Goal: Use online tool/utility: Utilize a website feature to perform a specific function

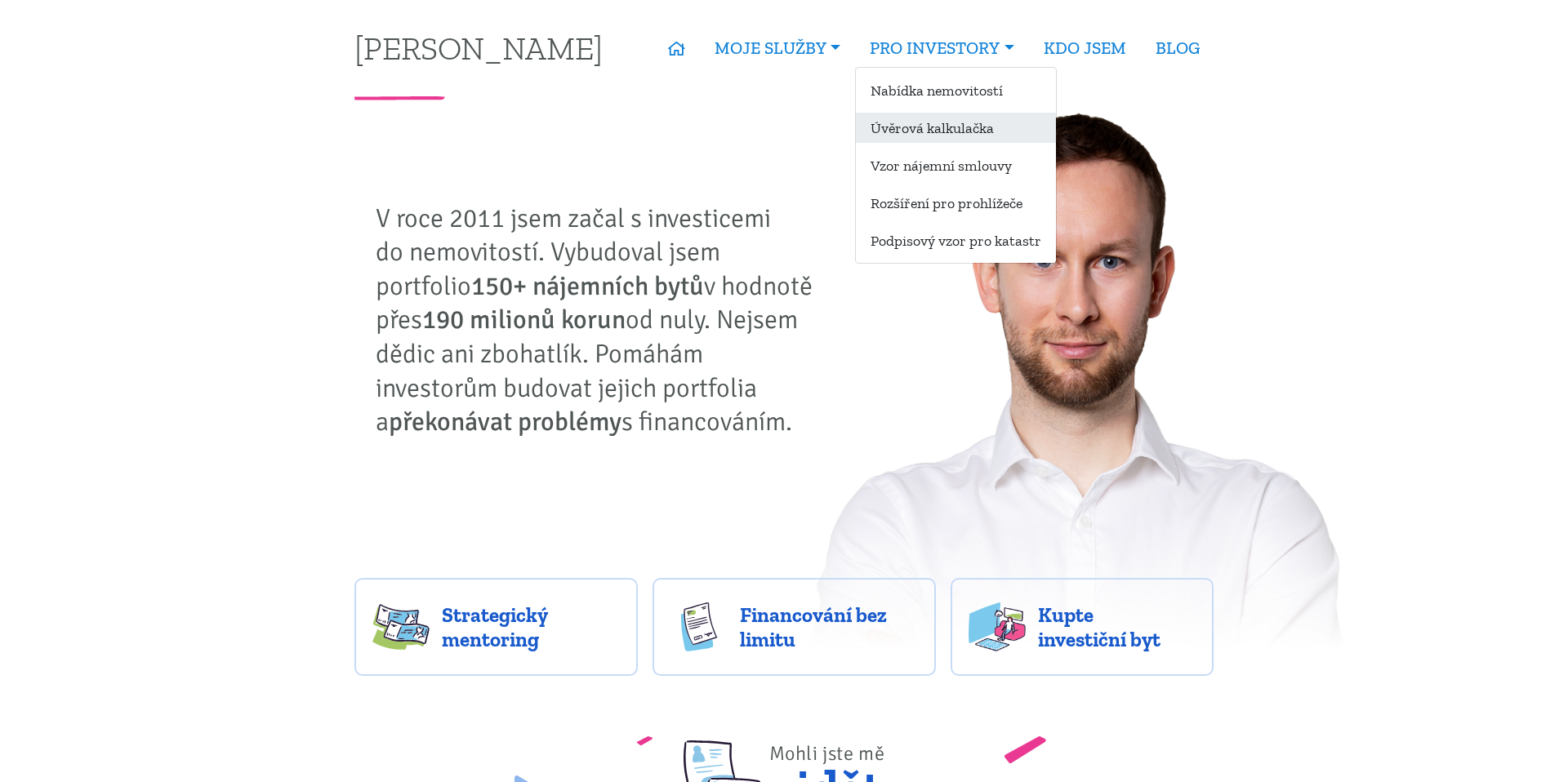
click at [962, 137] on link "Úvěrová kalkulačka" at bounding box center [956, 128] width 200 height 30
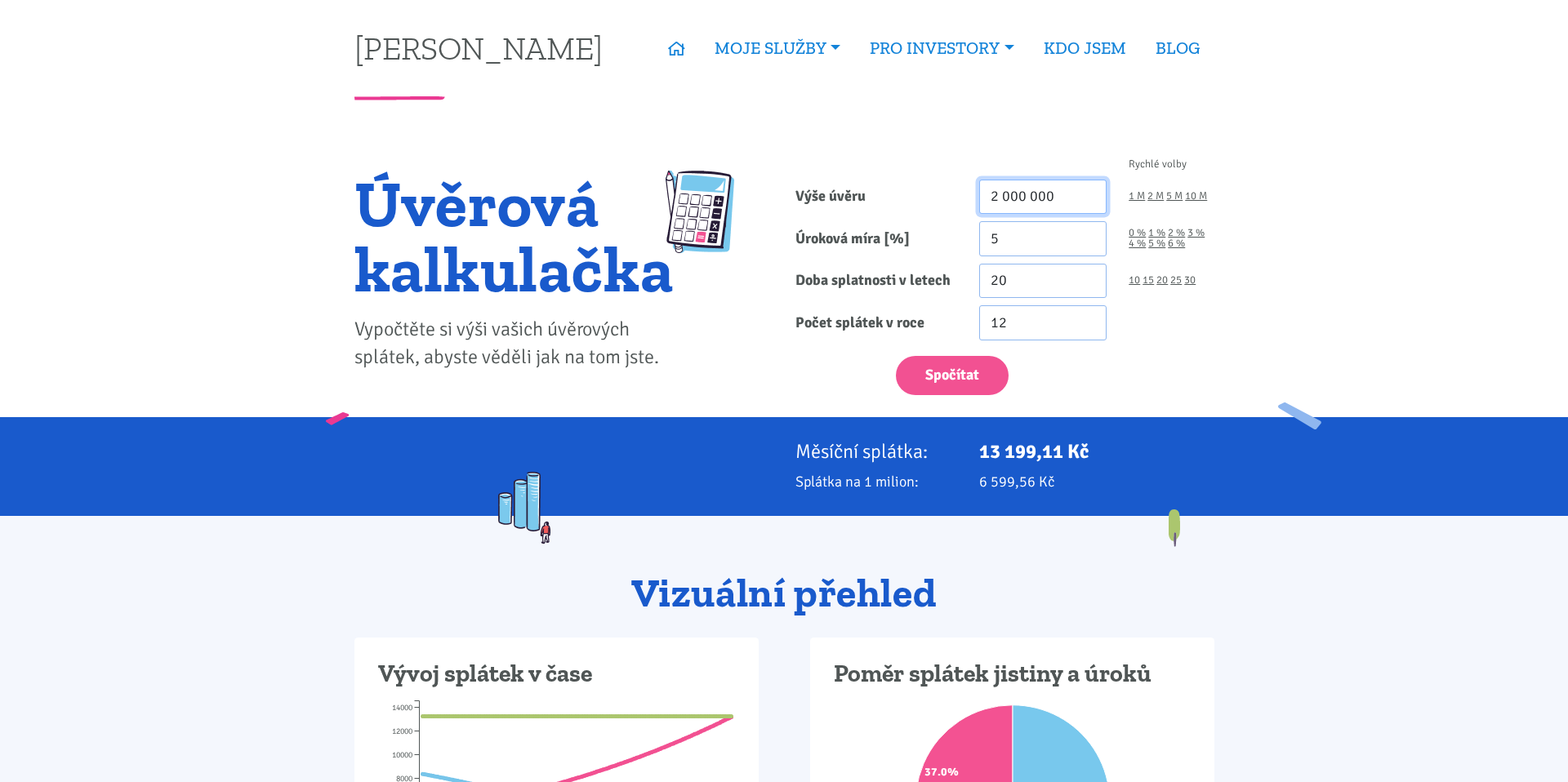
click at [1026, 199] on input "2 000 000" at bounding box center [1043, 197] width 129 height 35
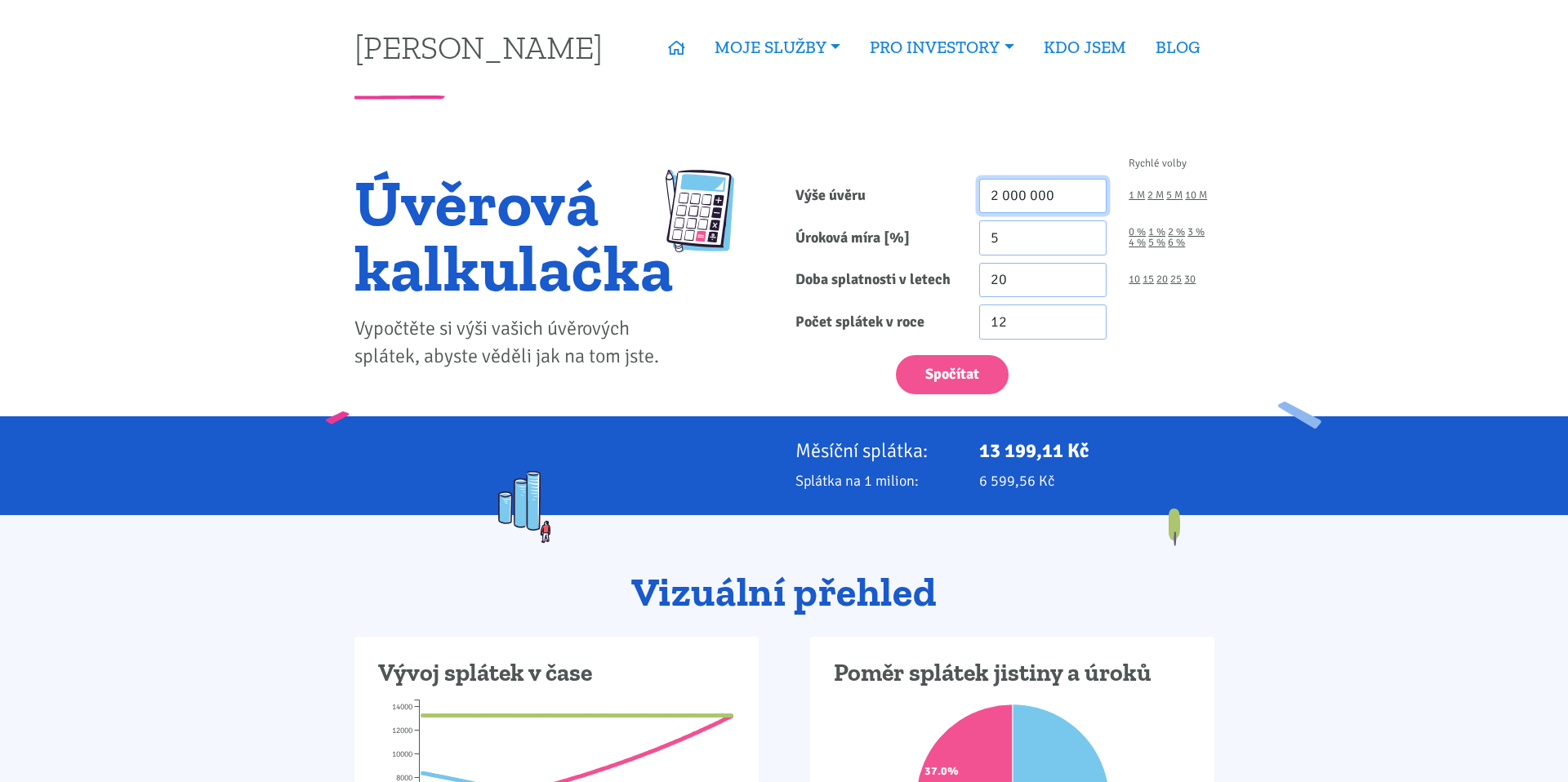
click at [1026, 199] on input "2 000 000" at bounding box center [1043, 196] width 129 height 35
type input "9 520 000"
click at [1060, 242] on input "5" at bounding box center [1043, 238] width 129 height 35
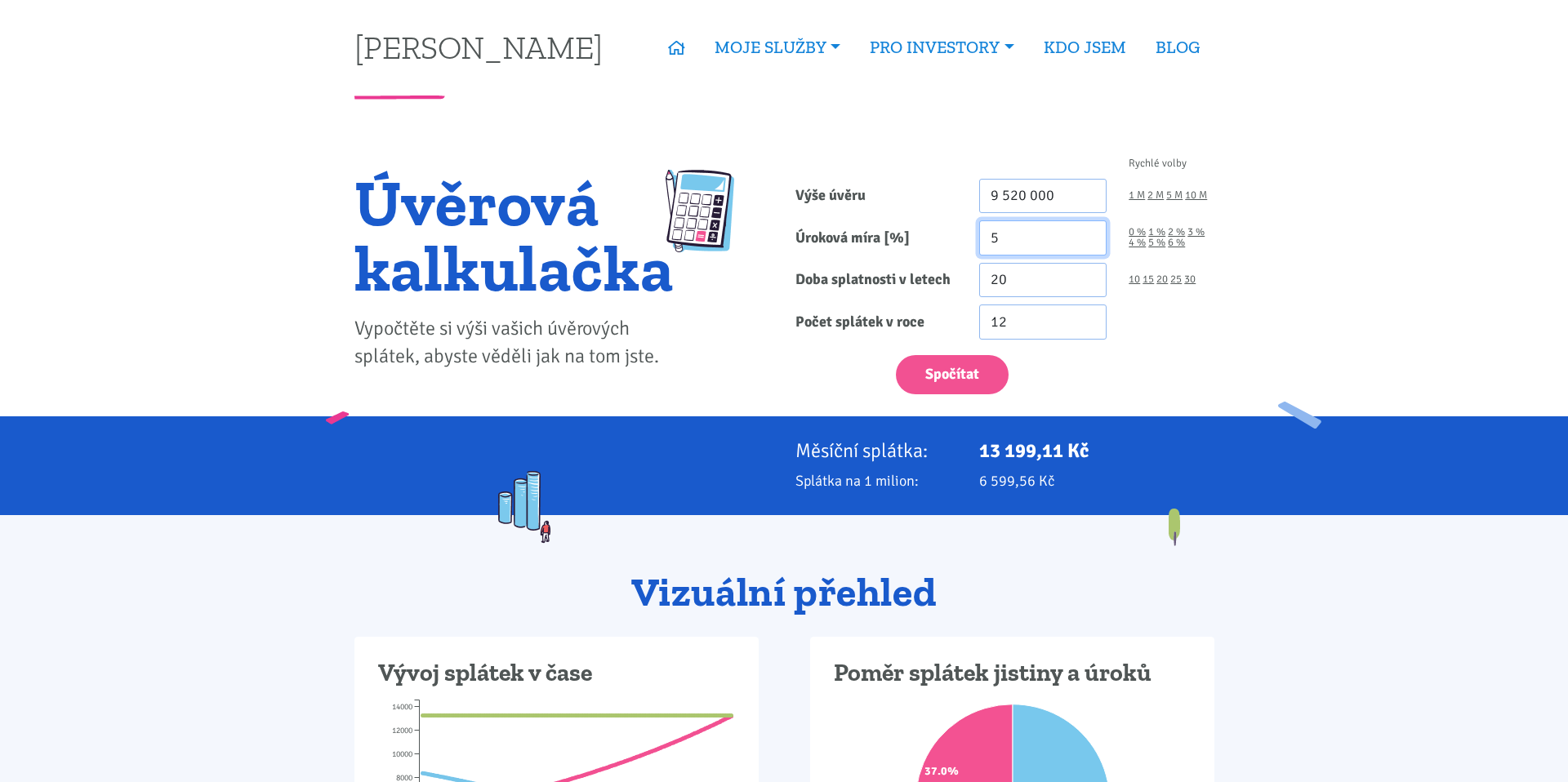
type input "4"
type input "4.89"
click at [1036, 275] on input "20" at bounding box center [1043, 280] width 129 height 35
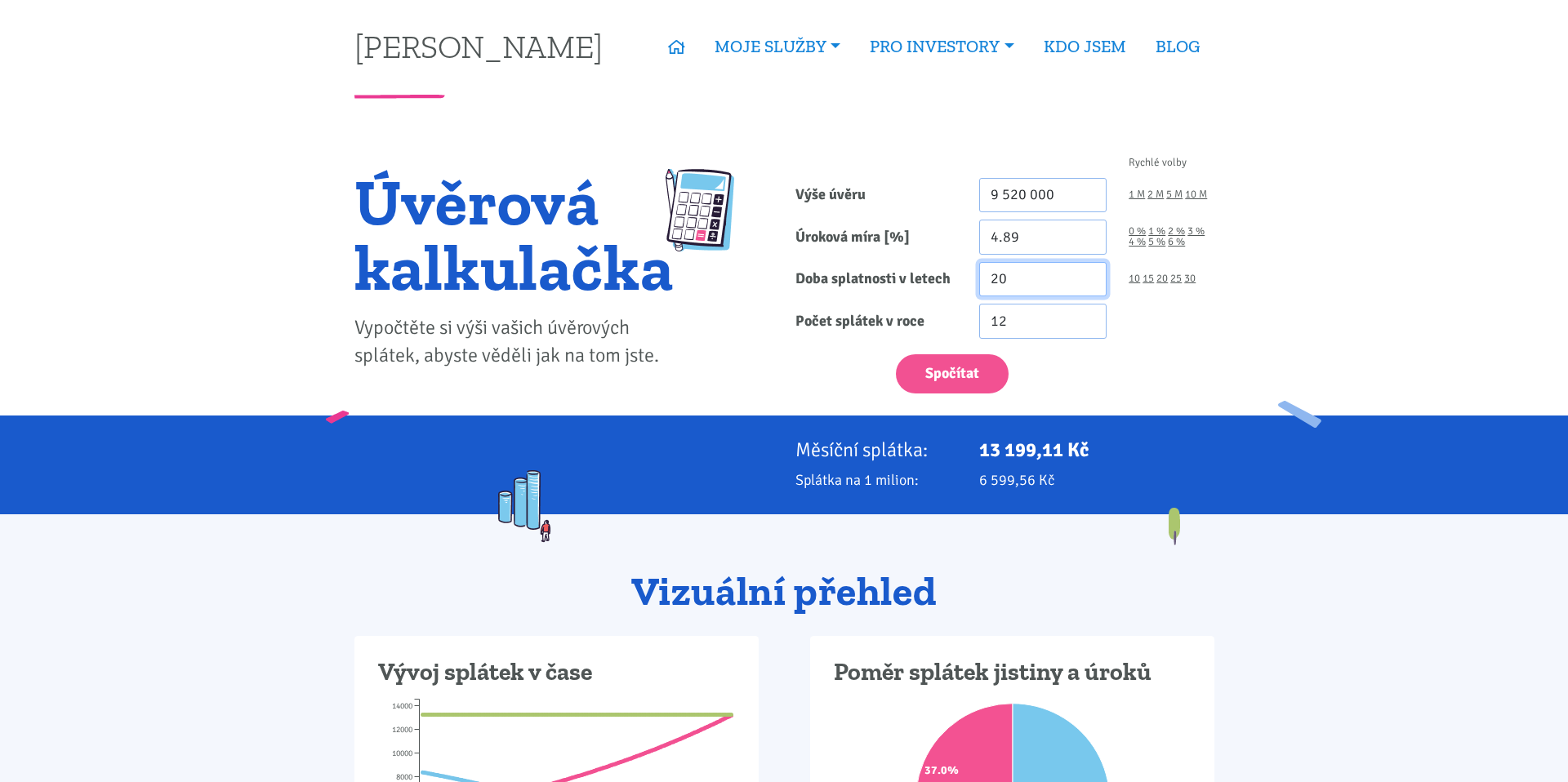
click at [1036, 275] on input "20" at bounding box center [1043, 279] width 129 height 35
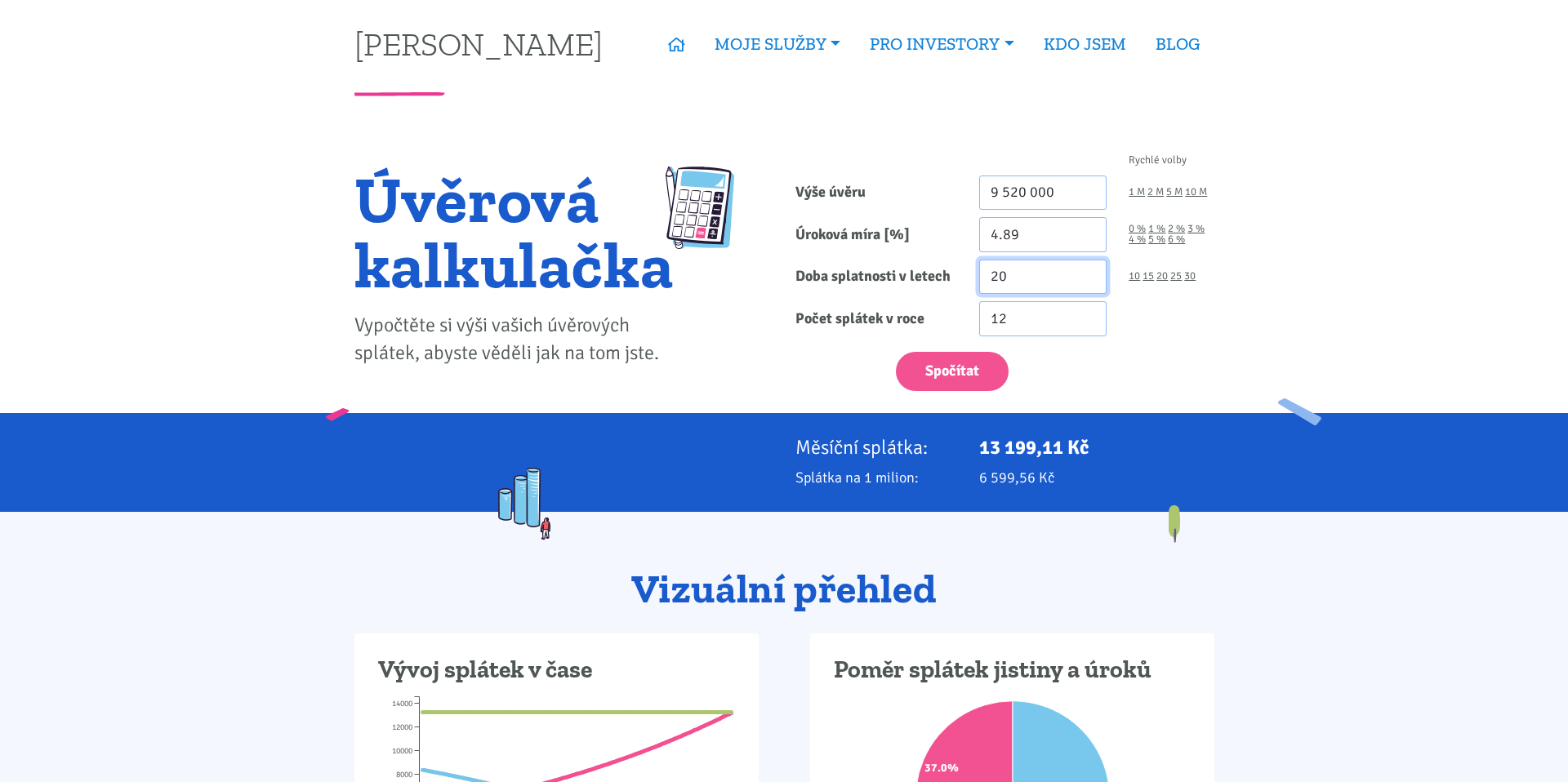
scroll to position [2, 0]
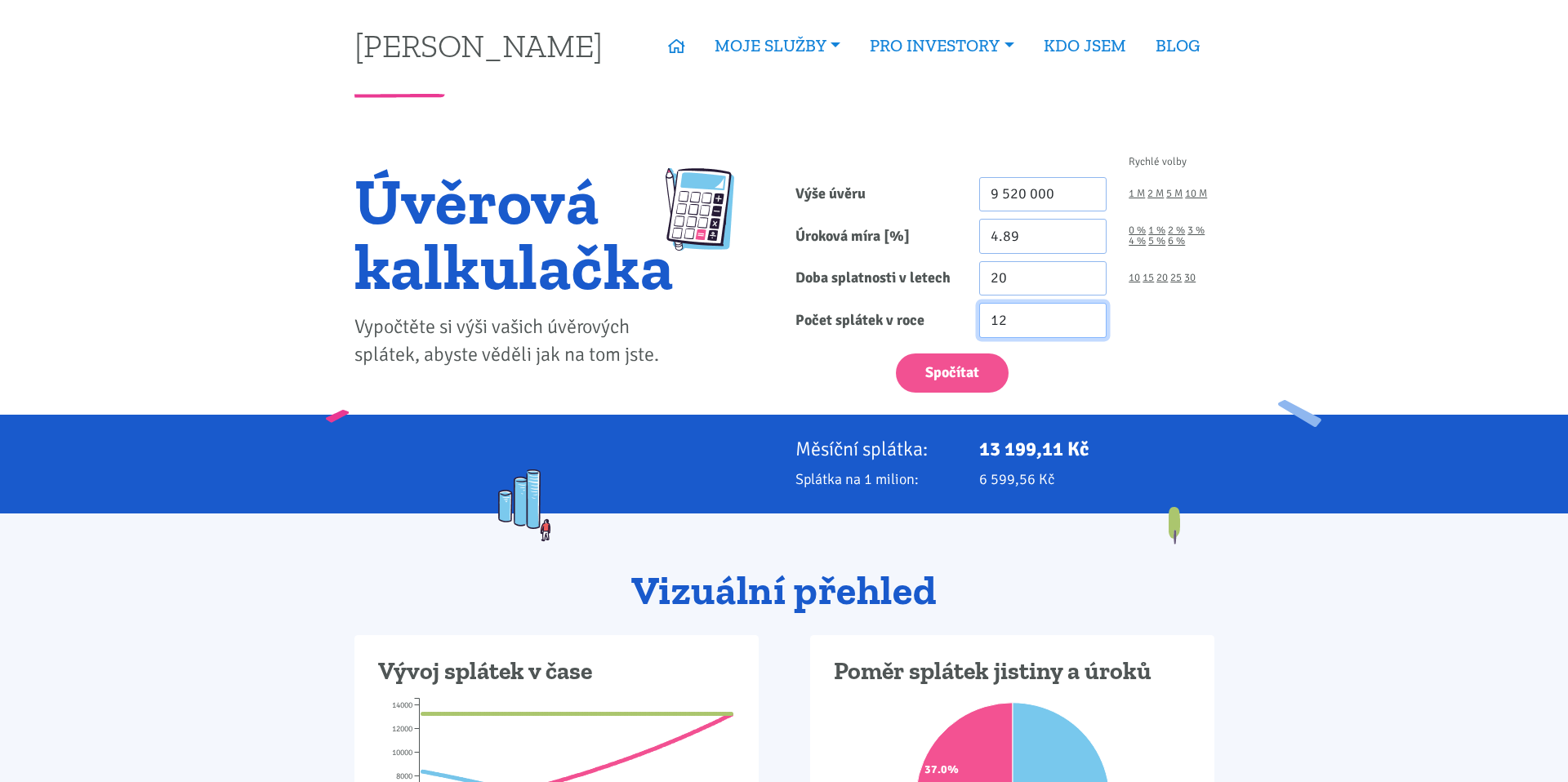
click at [1022, 316] on input "12" at bounding box center [1043, 321] width 129 height 35
click at [960, 381] on button "Spočítat" at bounding box center [952, 373] width 113 height 40
type input "9520000"
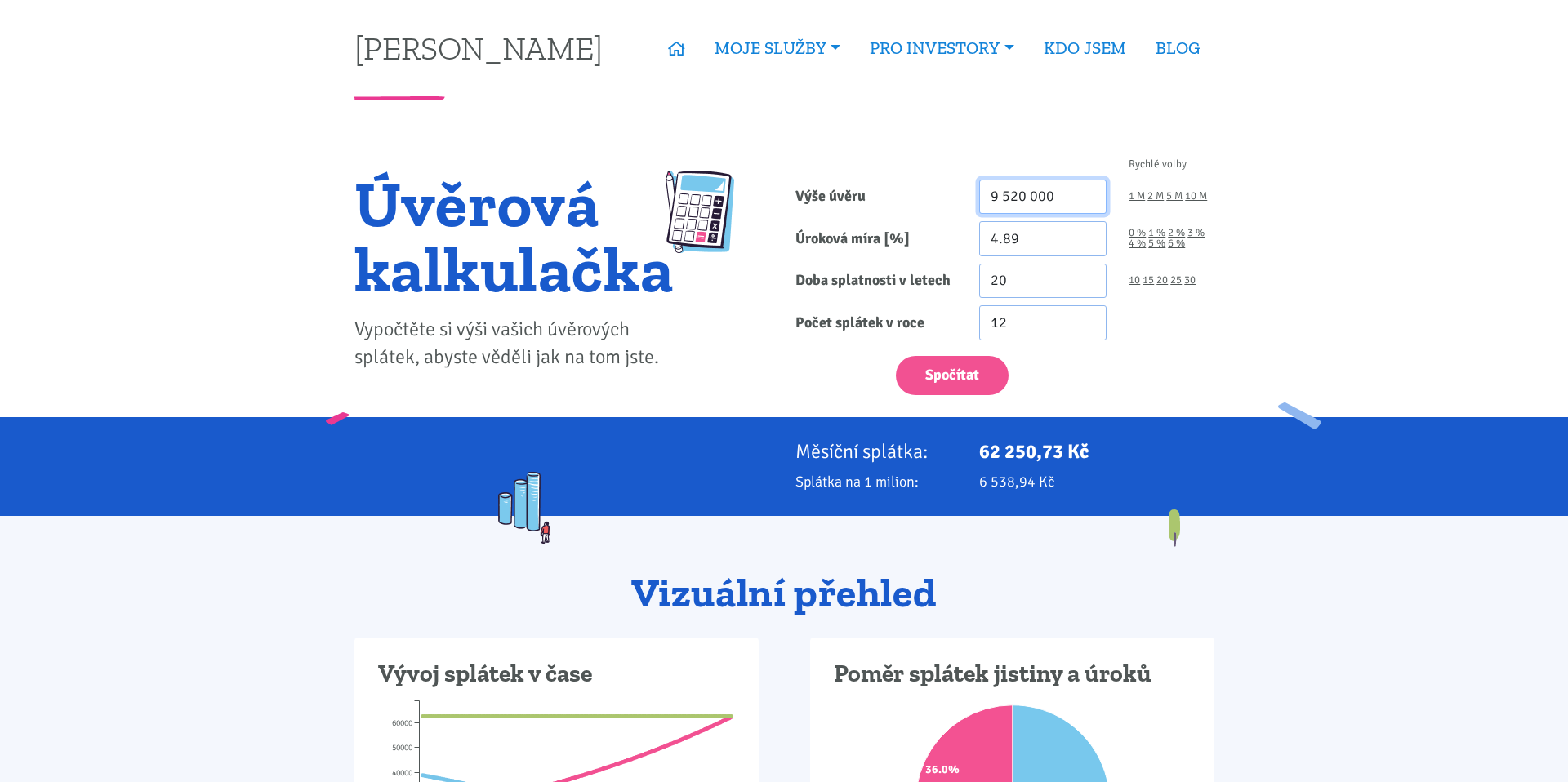
click at [1051, 193] on input "9 520 000" at bounding box center [1043, 197] width 129 height 35
type input "7 500 000"
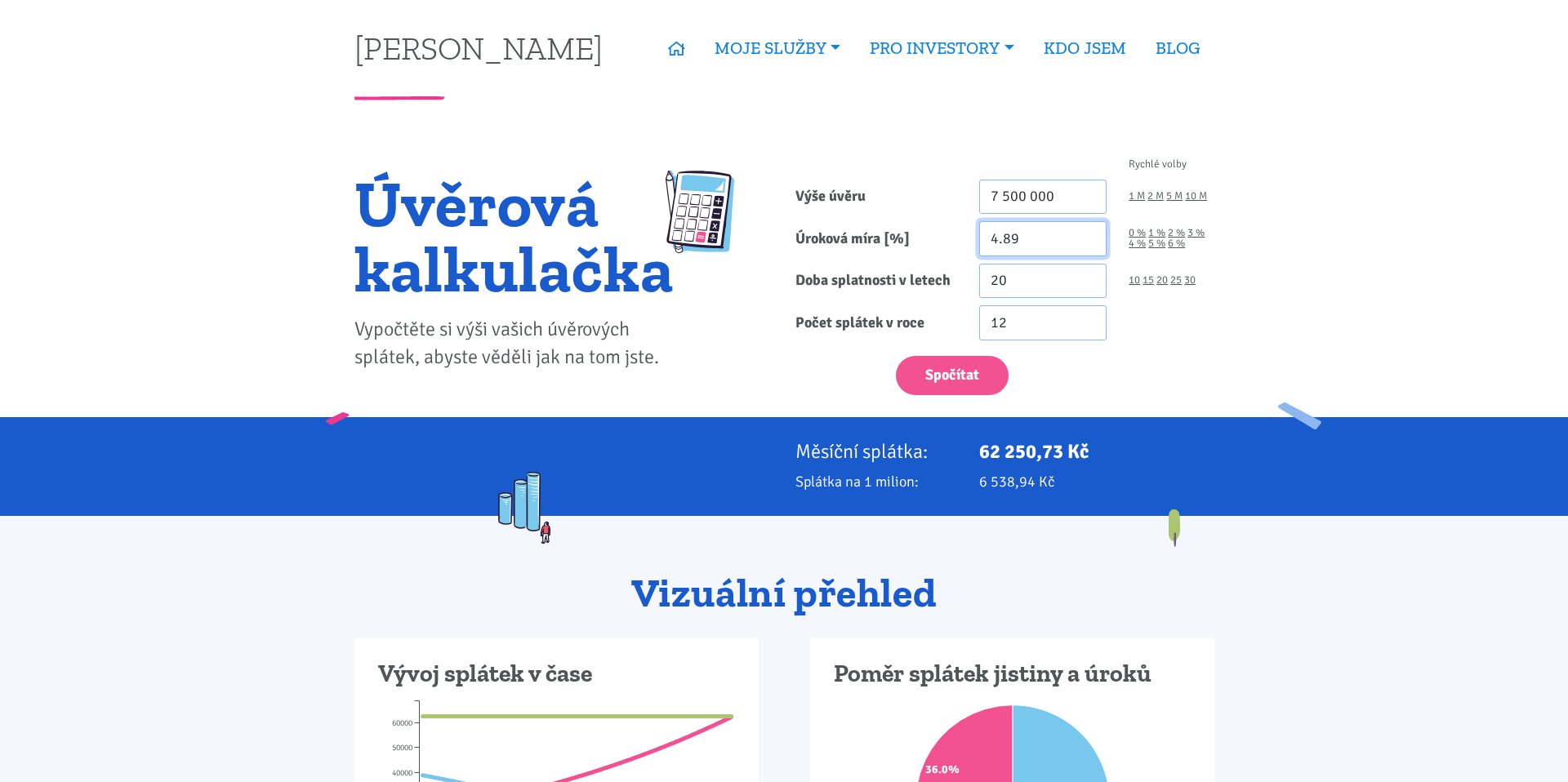
click at [1069, 236] on input "4.89" at bounding box center [1043, 239] width 129 height 35
type input "4.84"
click at [966, 379] on button "Spočítat" at bounding box center [952, 376] width 113 height 40
type input "7500000"
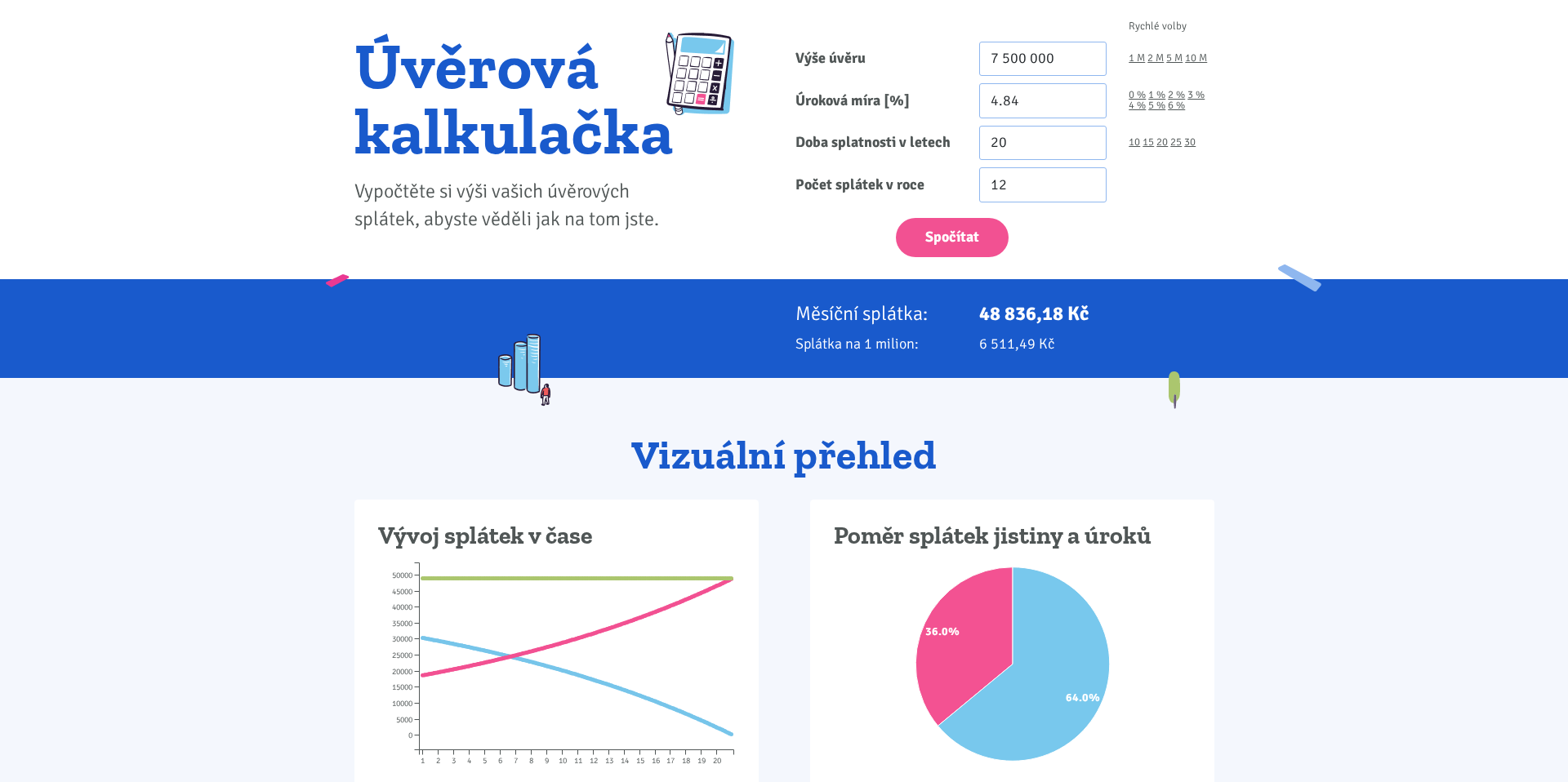
scroll to position [140, 0]
